Goal: Information Seeking & Learning: Learn about a topic

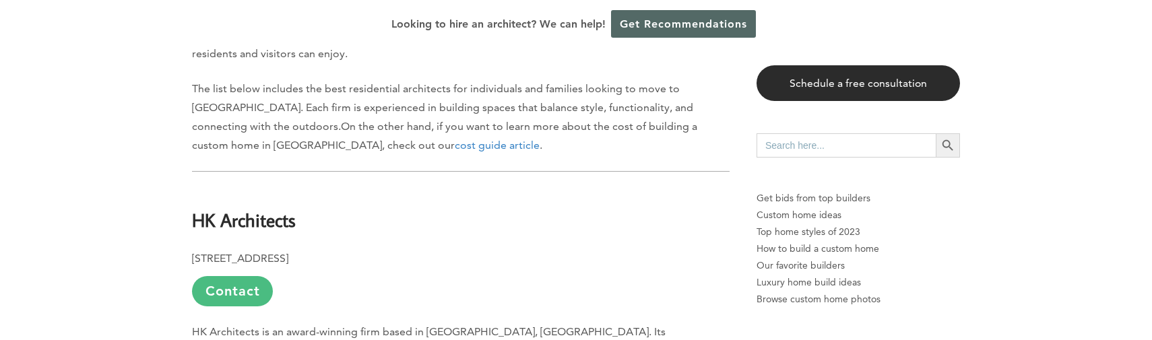
scroll to position [731, 0]
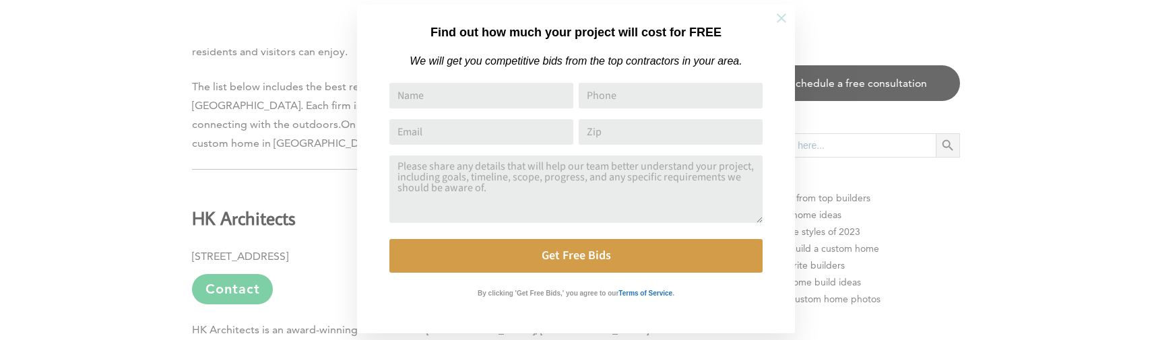
click at [782, 16] on icon at bounding box center [781, 17] width 9 height 9
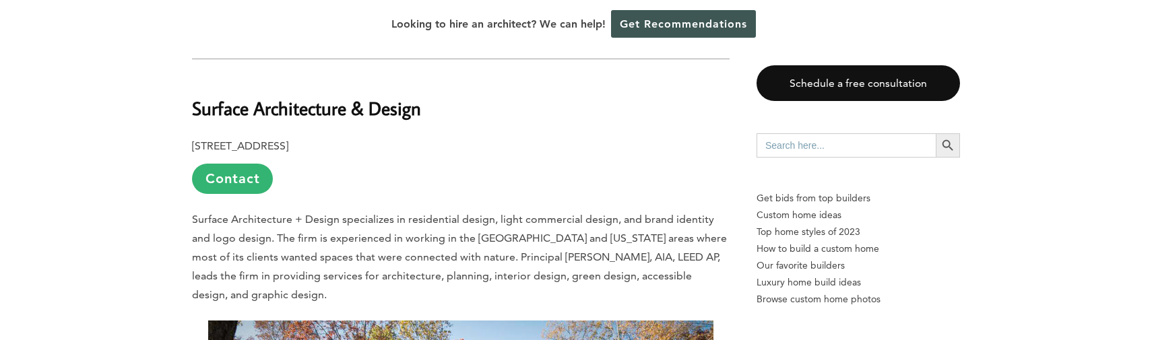
scroll to position [4417, 0]
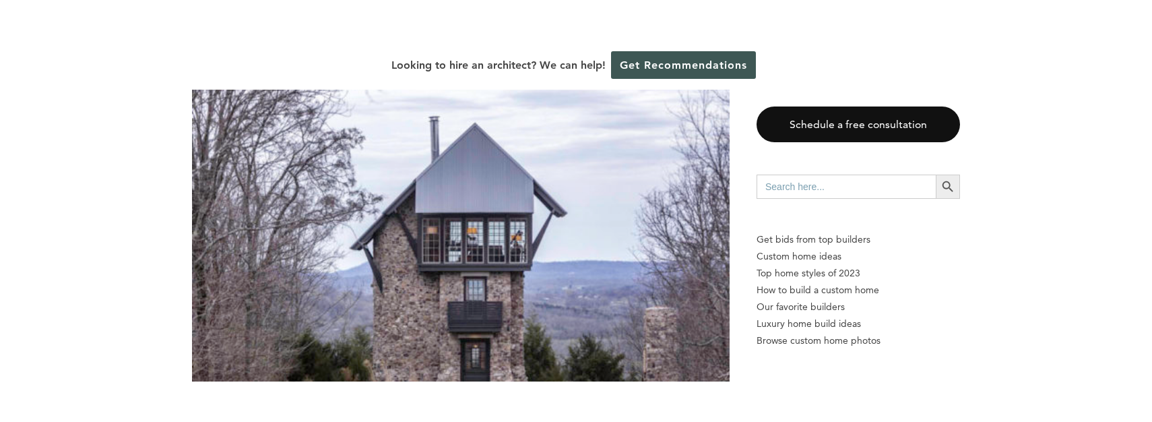
scroll to position [2673, 0]
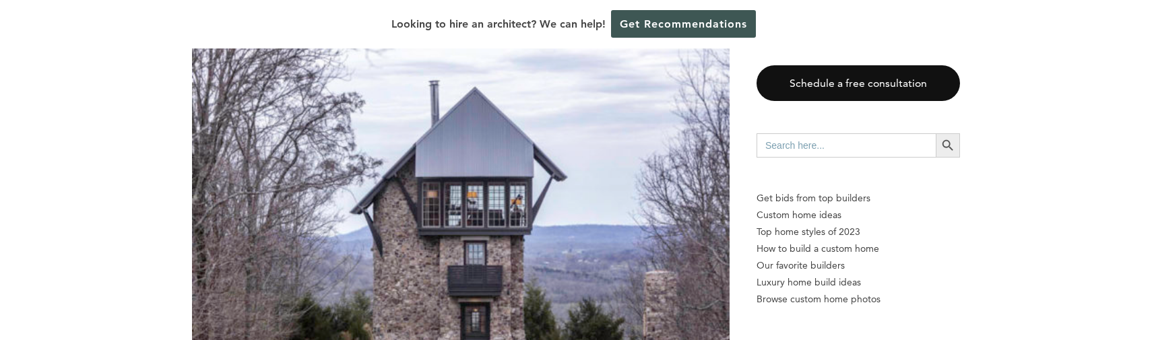
click at [430, 191] on img at bounding box center [461, 227] width 538 height 359
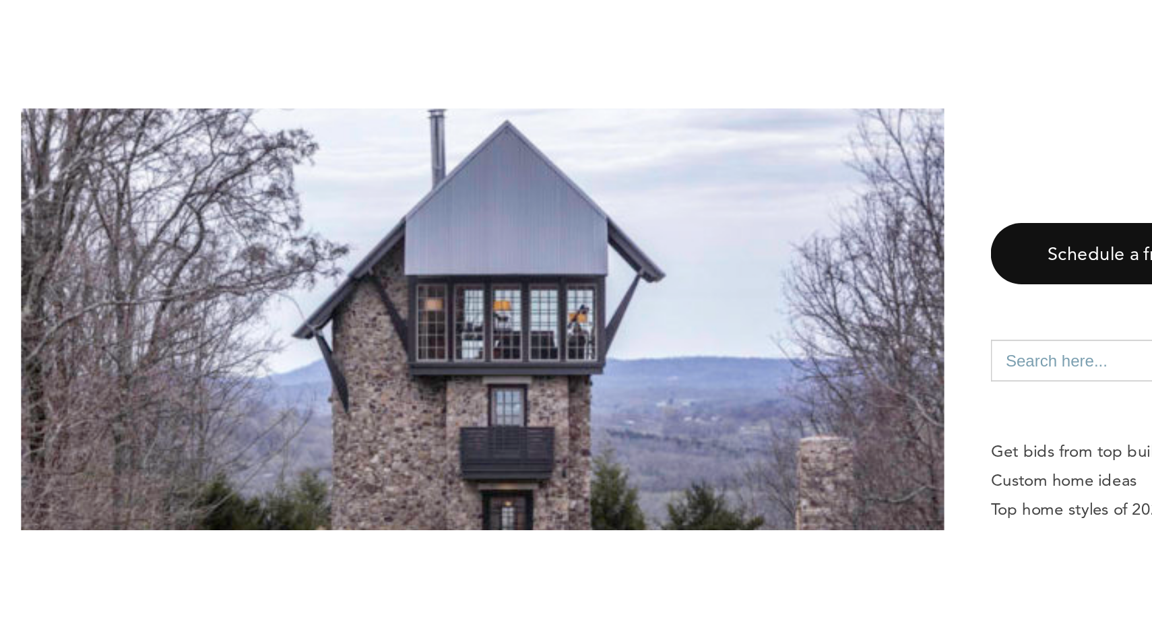
scroll to position [2673, 0]
